Goal: Task Accomplishment & Management: Complete application form

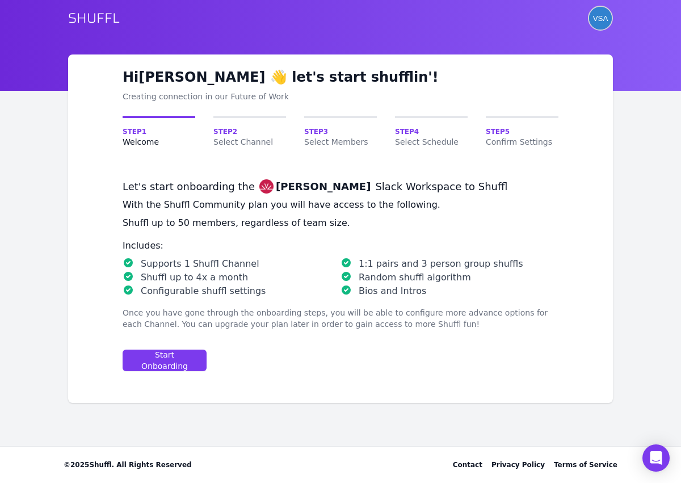
click at [602, 22] on span "VSA" at bounding box center [600, 18] width 15 height 9
click at [597, 19] on span "VSA" at bounding box center [600, 18] width 15 height 9
click at [597, 18] on span "VSA" at bounding box center [600, 18] width 15 height 9
click at [102, 17] on link "SHUFFL" at bounding box center [94, 18] width 52 height 18
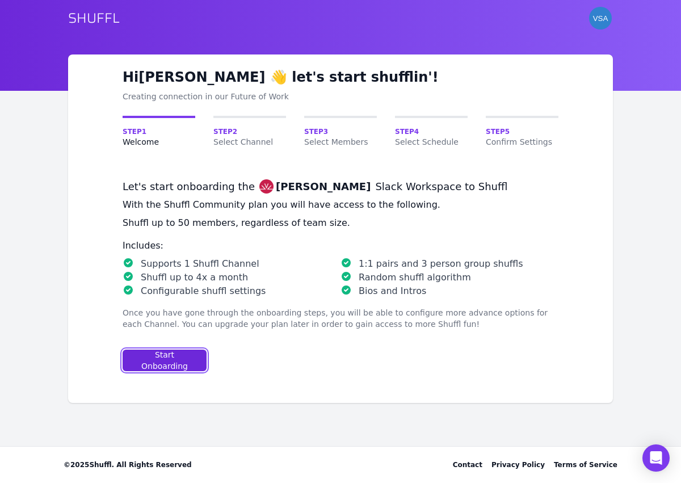
click at [169, 360] on div "Start Onboarding" at bounding box center [164, 360] width 65 height 23
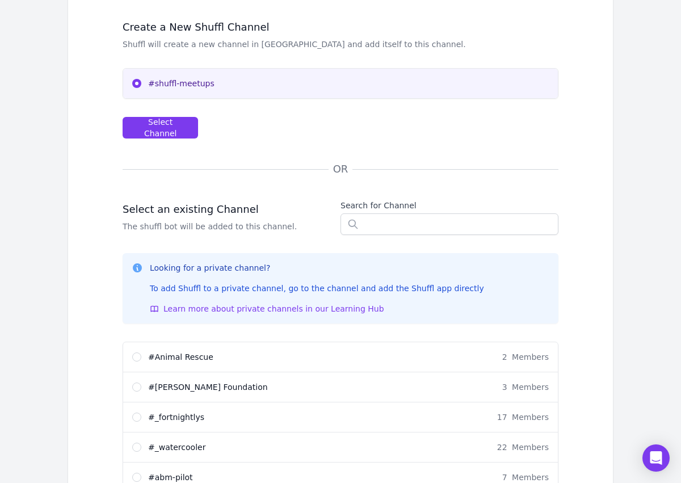
scroll to position [160, 0]
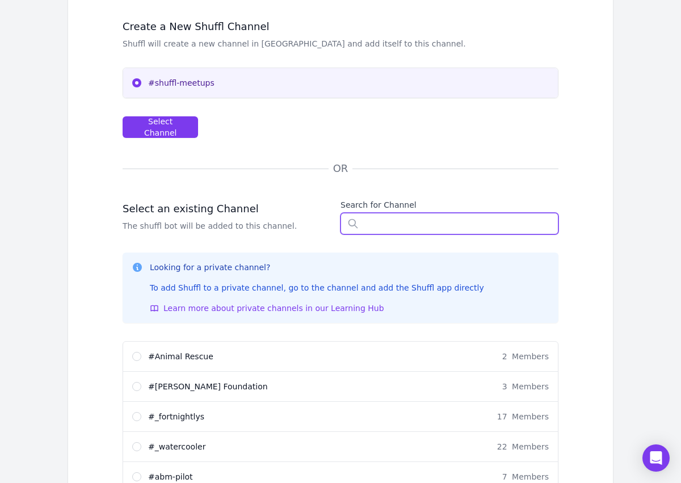
click at [404, 221] on input "text" at bounding box center [450, 224] width 218 height 22
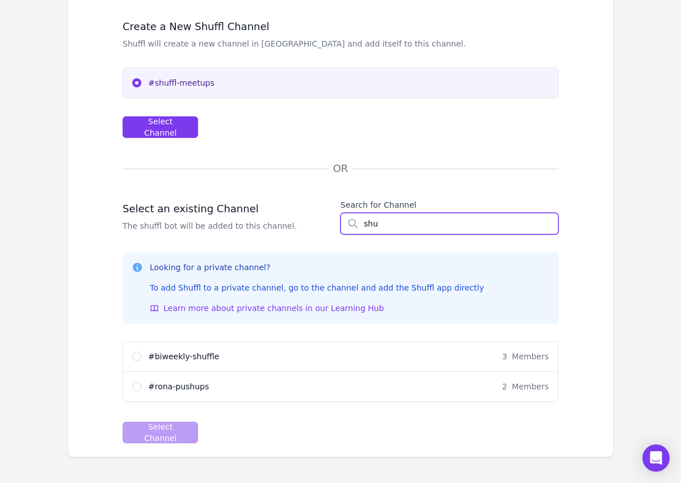
type input "shu"
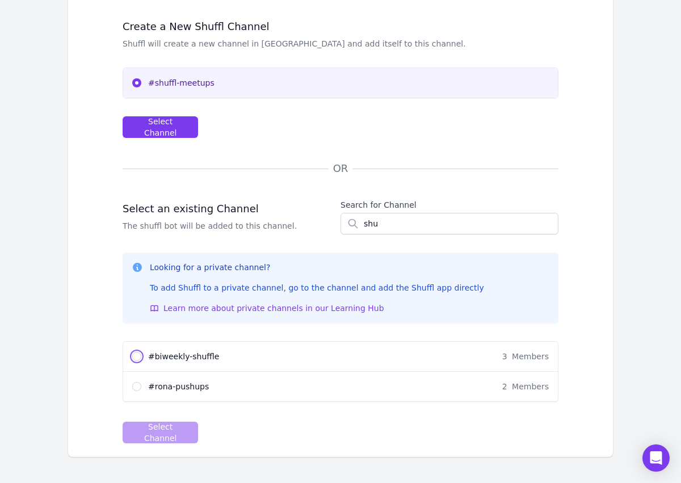
click at [135, 353] on input "# biweekly-shuffle 3 Members" at bounding box center [136, 356] width 9 height 9
radio input "true"
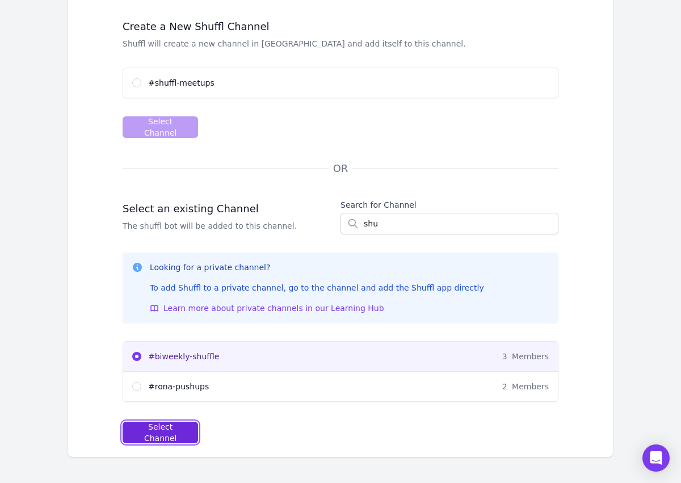
click at [167, 426] on div "Select Channel" at bounding box center [160, 432] width 56 height 23
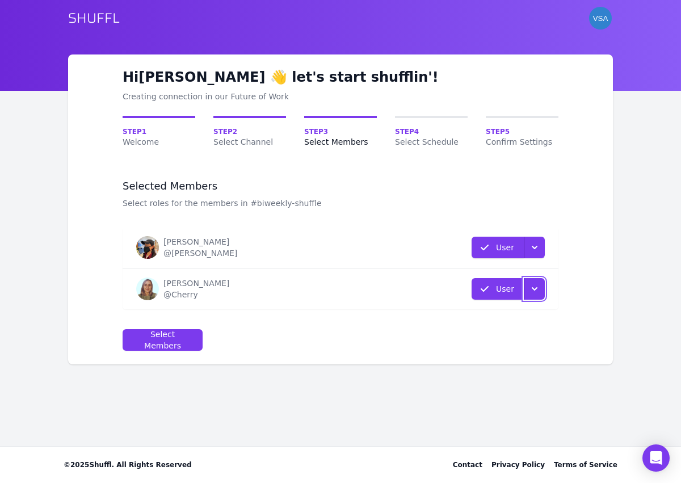
click at [531, 286] on icon "button" at bounding box center [534, 288] width 11 height 11
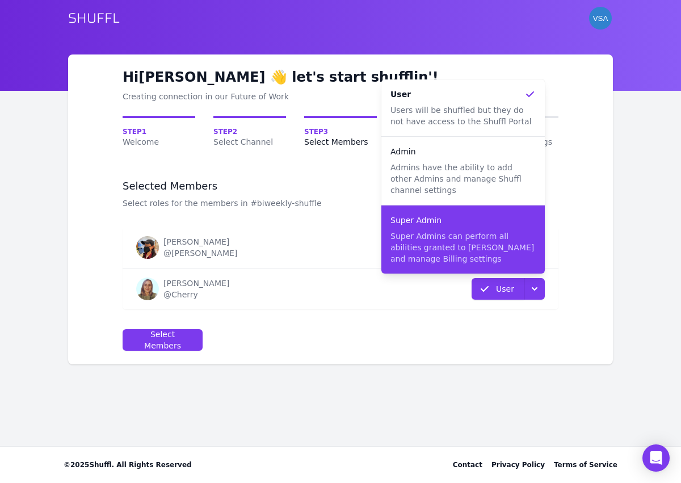
click at [508, 242] on p "Super Admins can perform all abilities granted to [PERSON_NAME] and manage Bill…" at bounding box center [463, 247] width 145 height 34
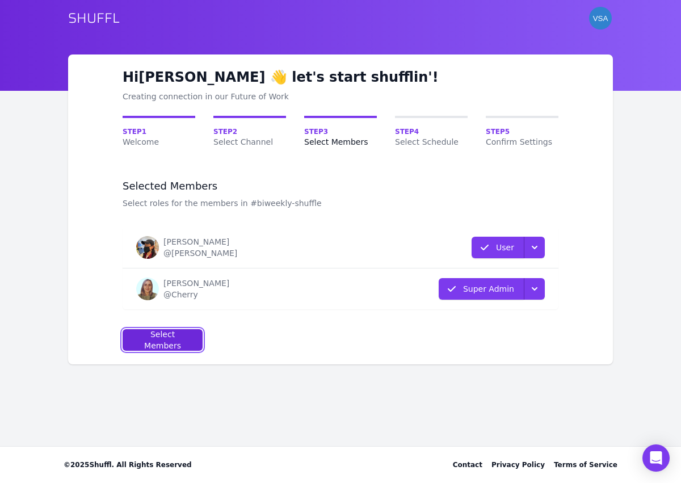
click at [177, 337] on div "Select Members" at bounding box center [162, 340] width 61 height 23
select select "10"
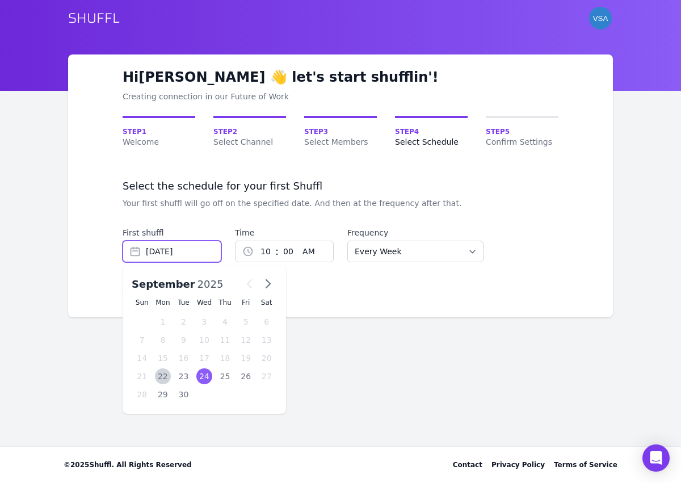
click at [194, 259] on input "[DATE]" at bounding box center [172, 252] width 99 height 22
click at [186, 391] on div "30" at bounding box center [183, 395] width 16 height 16
type input "[DATE]"
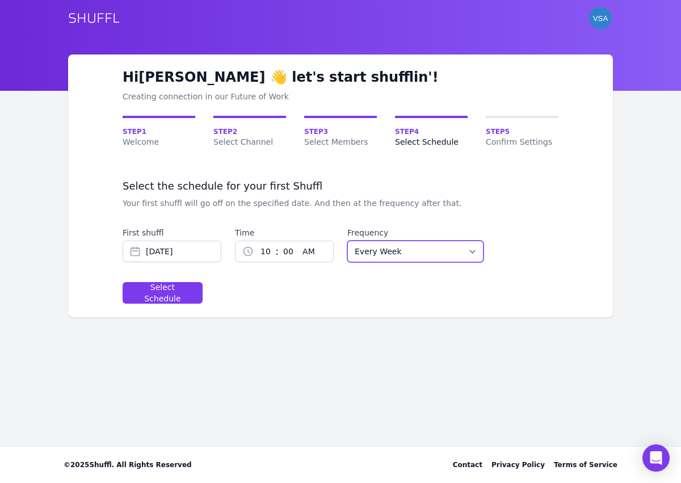
click at [393, 248] on select "Every Week Every Two Weeks Every Three Weeks Every Four Weeks Start Of Every Mo…" at bounding box center [415, 252] width 136 height 22
select select "EVERY_TWO_WEEKS"
click at [347, 241] on select "Every Week Every Two Weeks Every Three Weeks Every Four Weeks Start Of Every Mo…" at bounding box center [415, 252] width 136 height 22
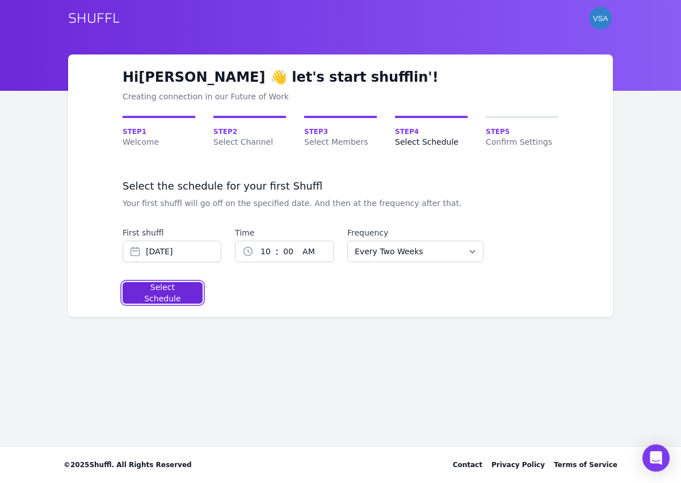
click at [182, 296] on div "Select Schedule" at bounding box center [162, 293] width 61 height 23
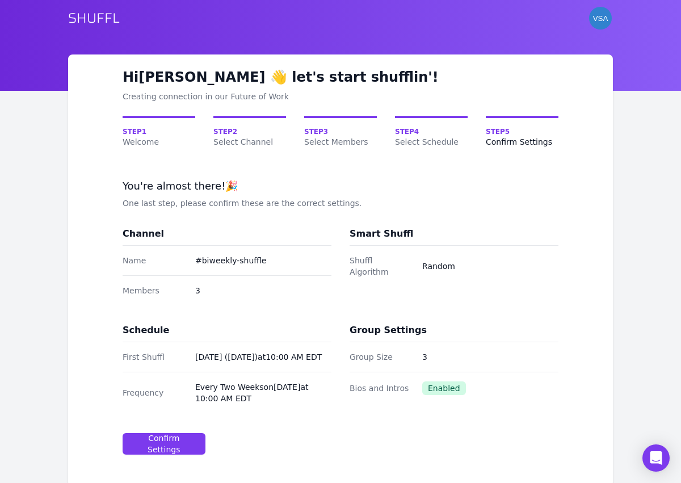
scroll to position [66, 0]
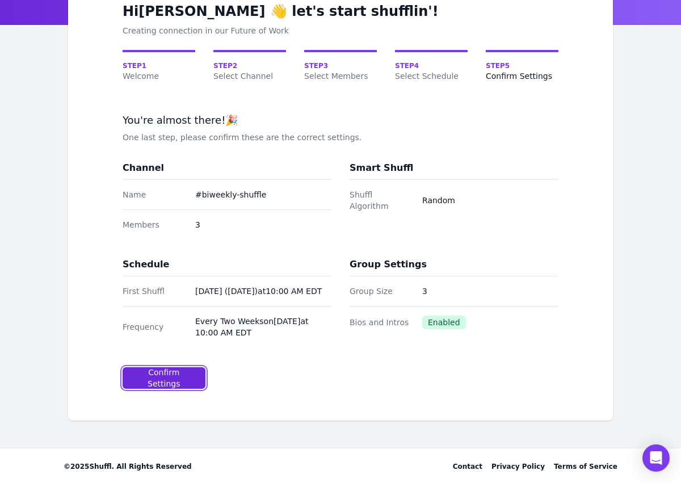
click at [187, 380] on div "Confirm Settings" at bounding box center [164, 378] width 64 height 23
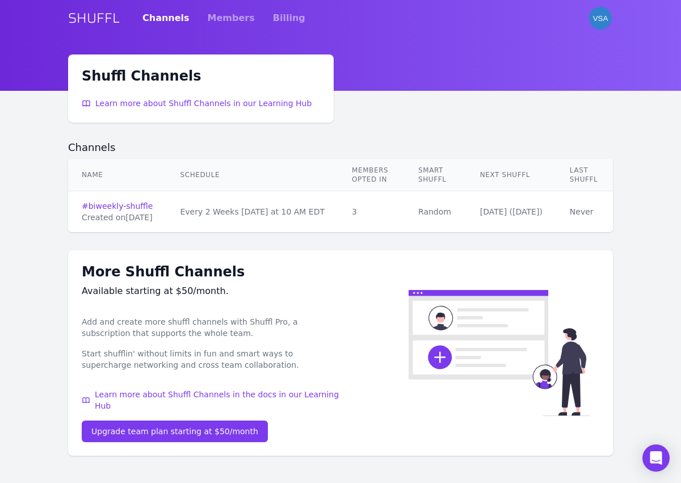
click at [405, 211] on td "3" at bounding box center [371, 211] width 66 height 41
click at [124, 204] on link "# biweekly-shuffle" at bounding box center [117, 205] width 71 height 11
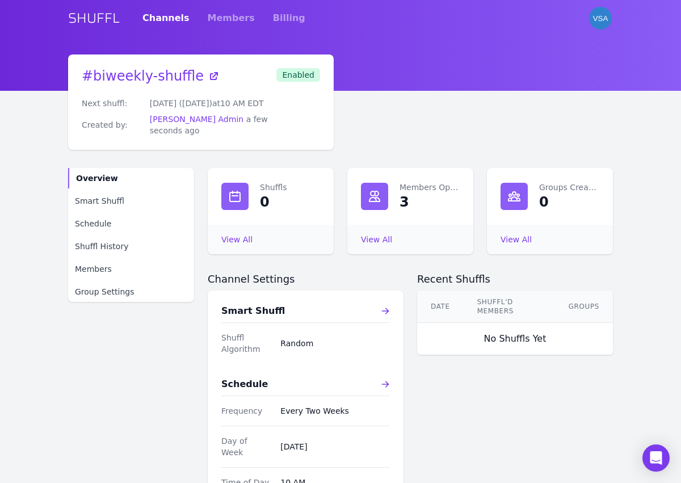
click at [374, 234] on div "View All Members Opted In" at bounding box center [410, 239] width 99 height 11
click at [374, 243] on link "View All Members Opted In" at bounding box center [376, 239] width 31 height 9
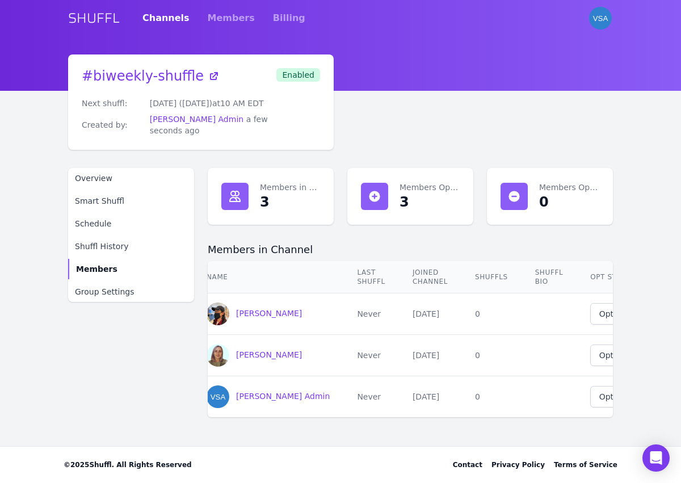
scroll to position [0, 48]
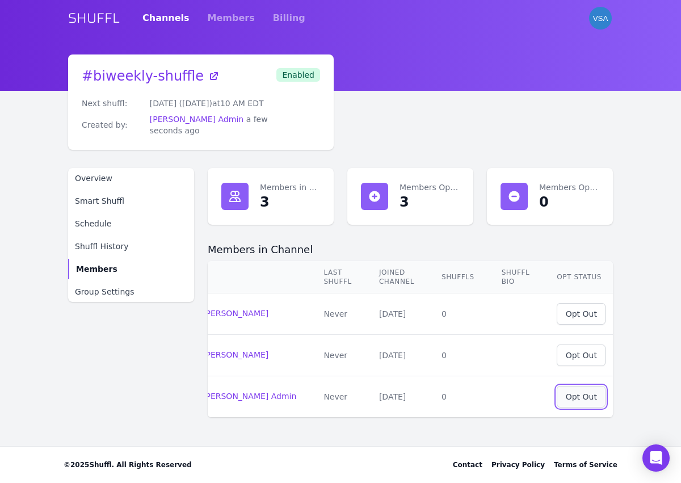
click at [579, 389] on button "Opt Out" at bounding box center [581, 397] width 49 height 22
